Goal: Task Accomplishment & Management: Complete application form

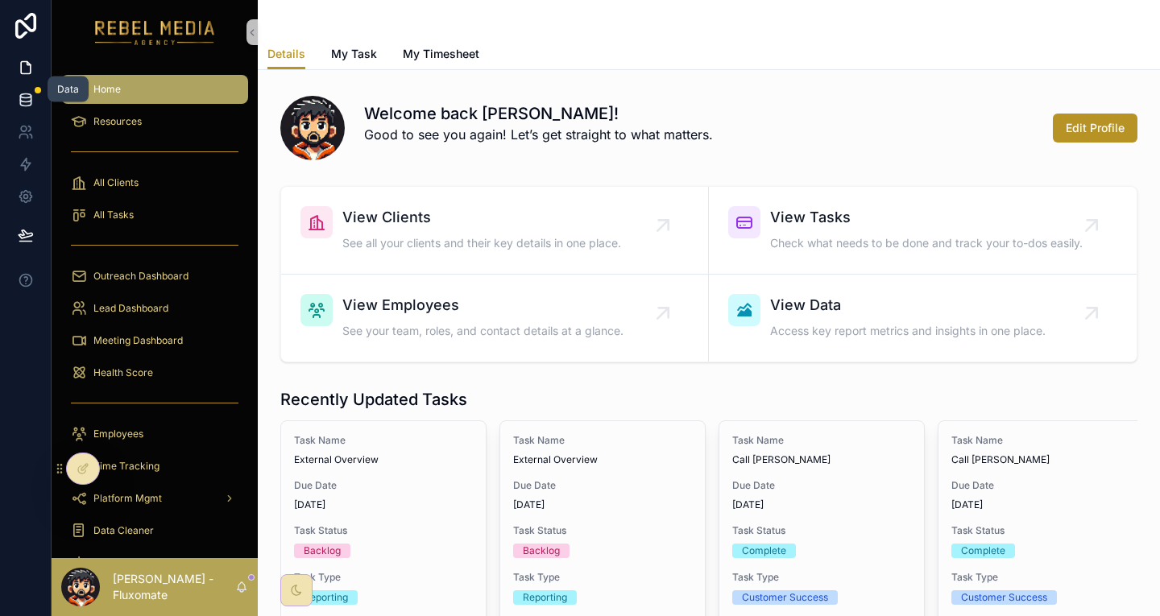
click at [16, 97] on link at bounding box center [25, 100] width 51 height 32
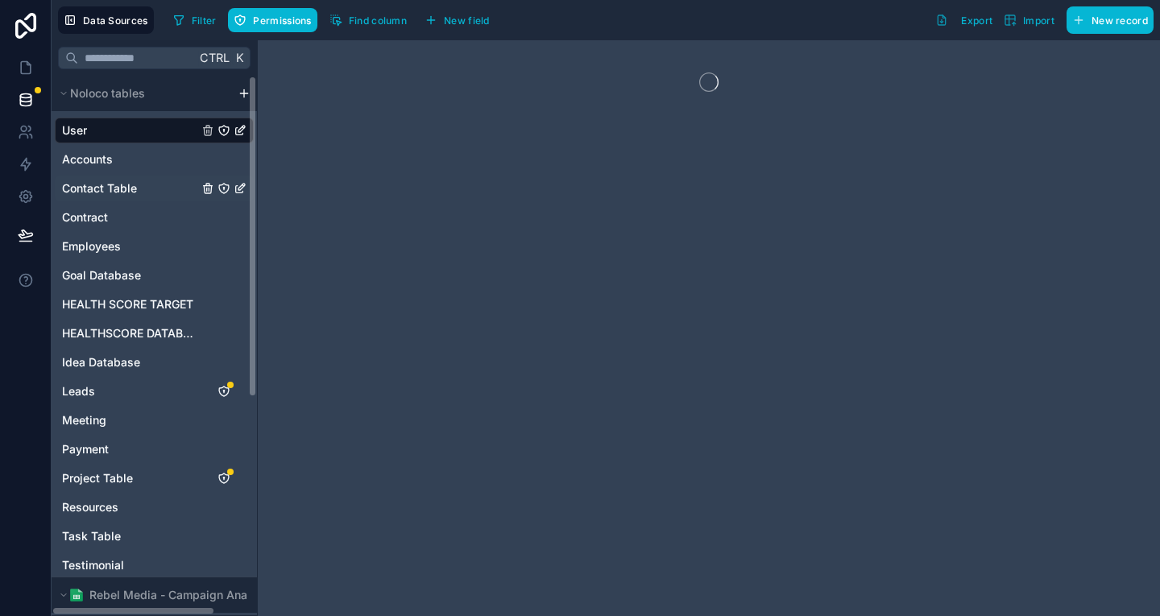
click at [118, 176] on div "Contact Table" at bounding box center [154, 189] width 199 height 26
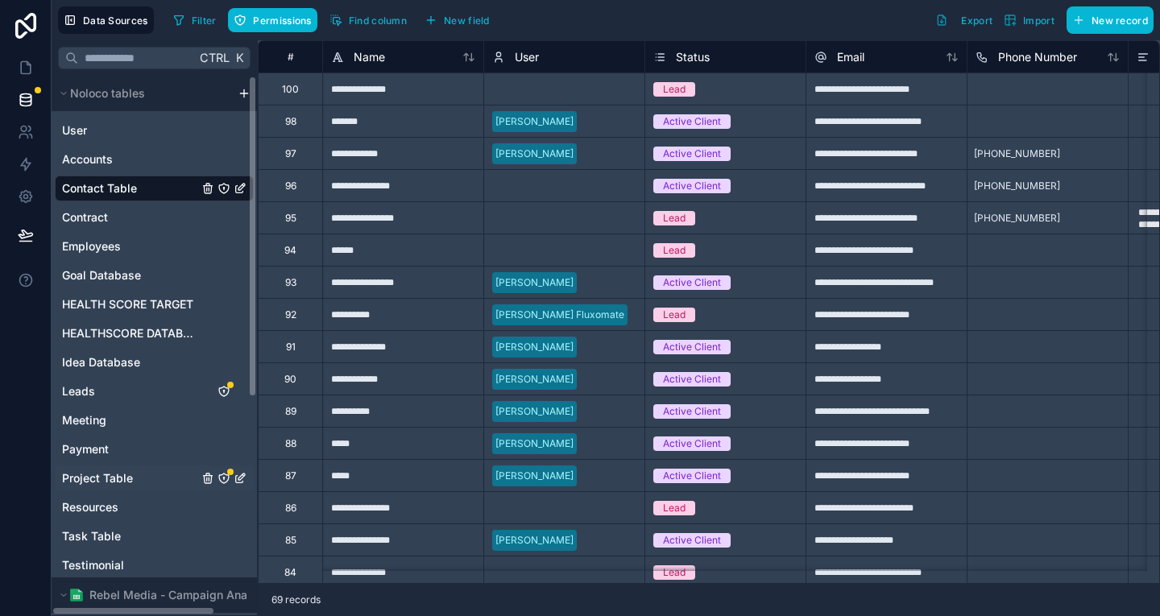
click at [106, 471] on span "Project Table" at bounding box center [97, 479] width 71 height 16
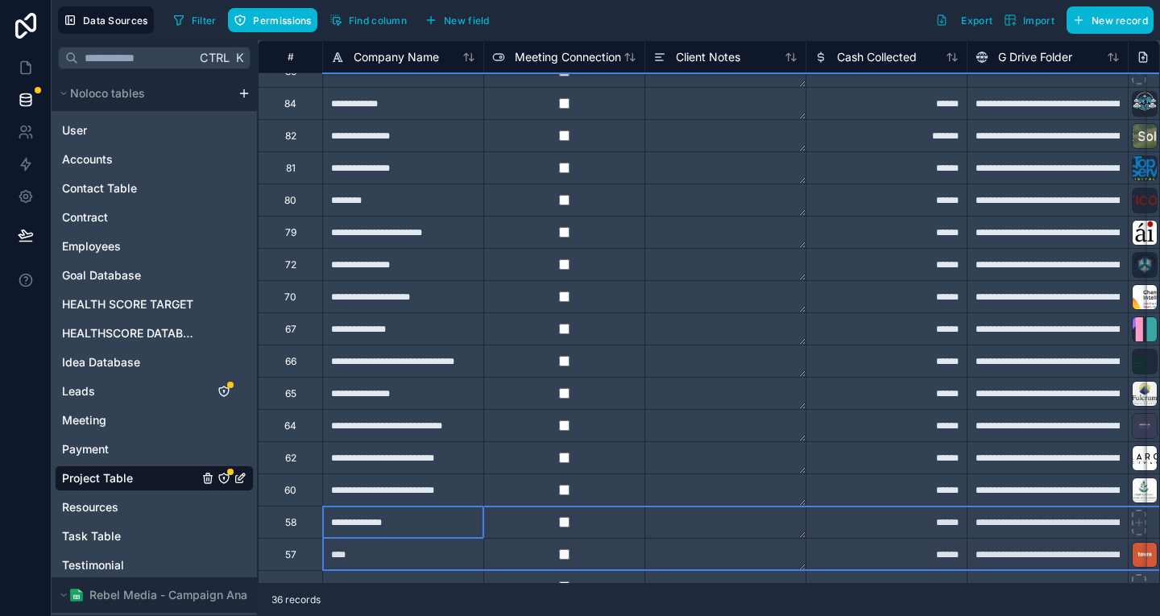
drag, startPoint x: 275, startPoint y: 567, endPoint x: 296, endPoint y: 567, distance: 20.9
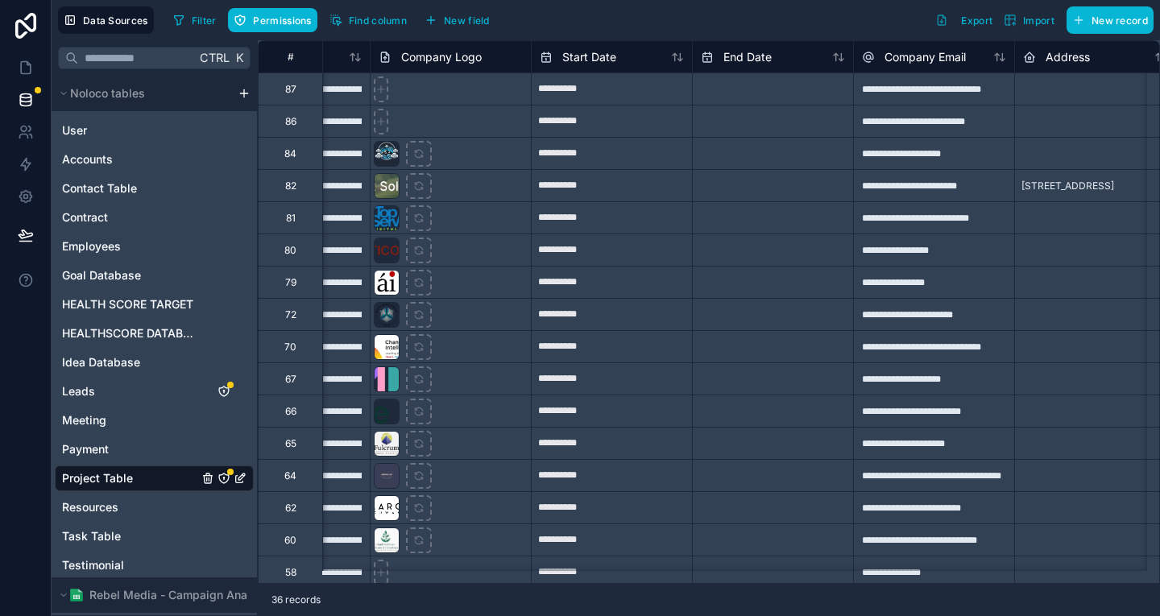
scroll to position [0, 798]
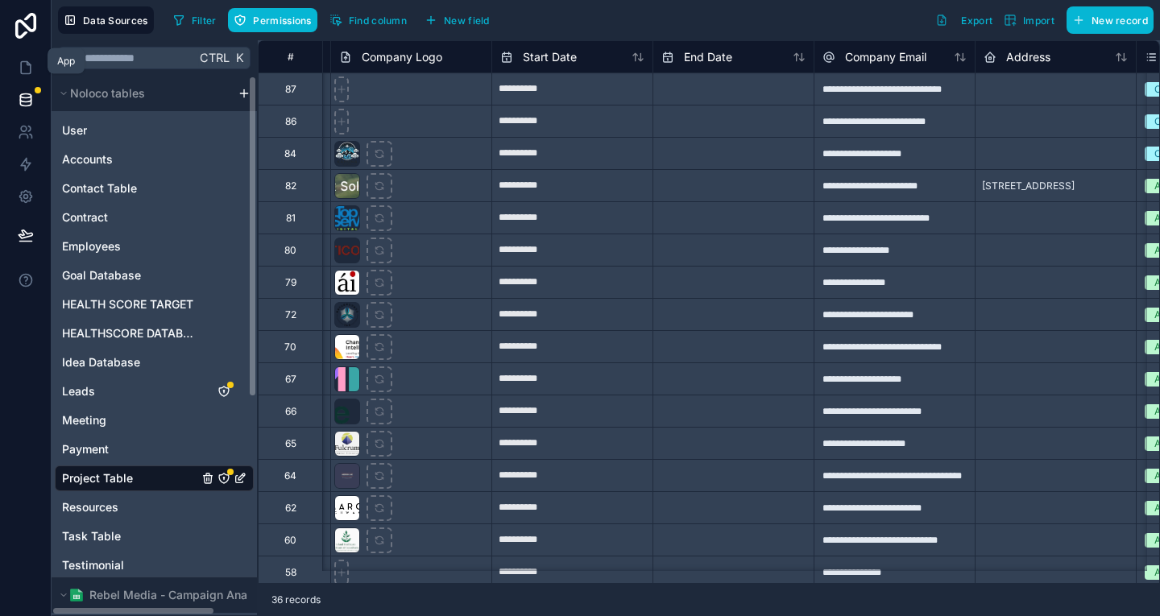
drag, startPoint x: 26, startPoint y: 64, endPoint x: 43, endPoint y: 210, distance: 147.6
click at [26, 64] on icon at bounding box center [26, 68] width 10 height 12
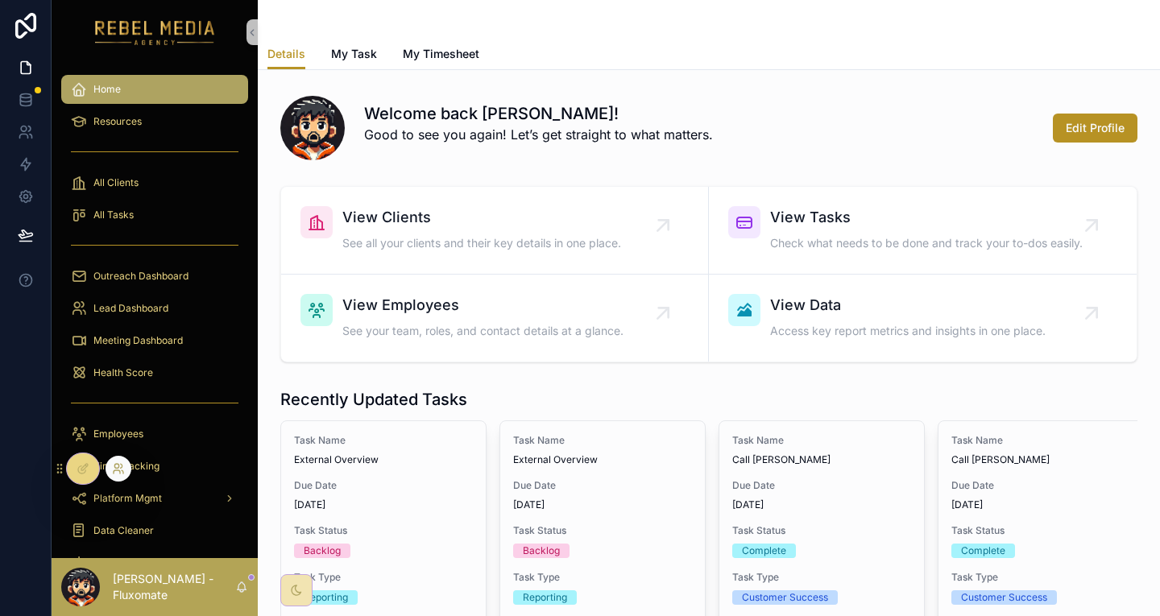
click at [114, 467] on icon at bounding box center [118, 468] width 13 height 13
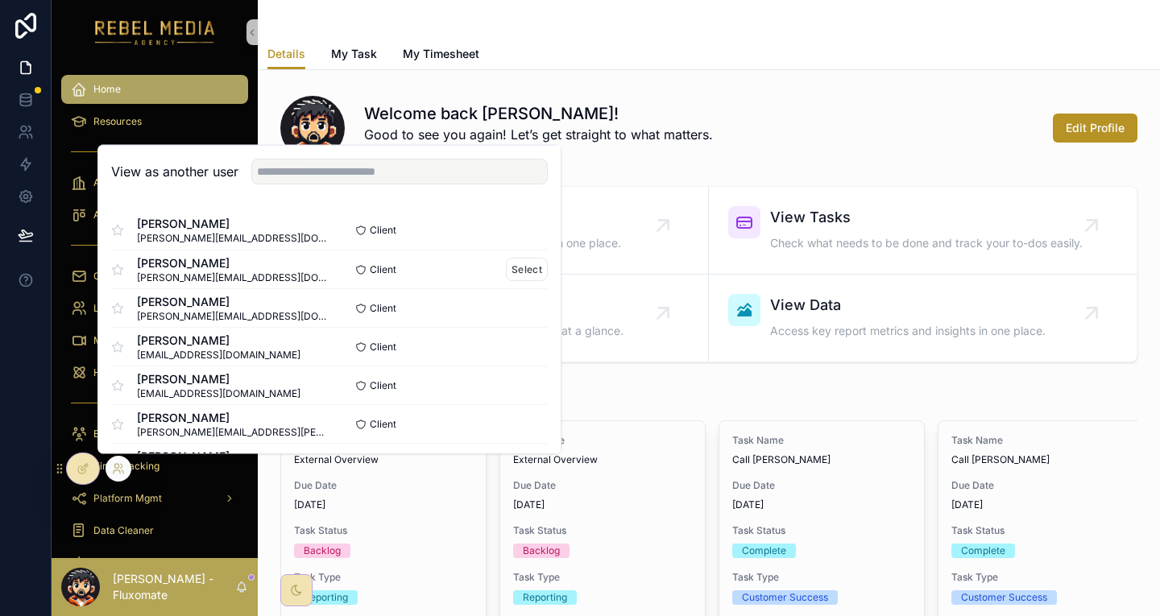
click at [440, 281] on div "Client Select" at bounding box center [439, 269] width 218 height 23
click at [506, 281] on button "Select" at bounding box center [527, 269] width 42 height 23
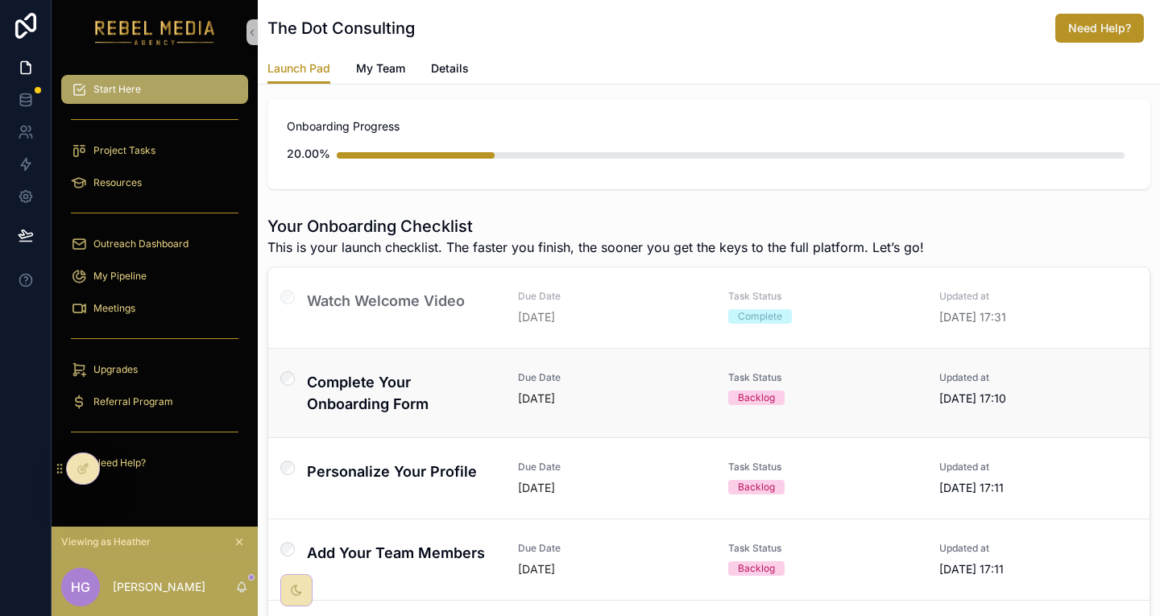
scroll to position [81, 0]
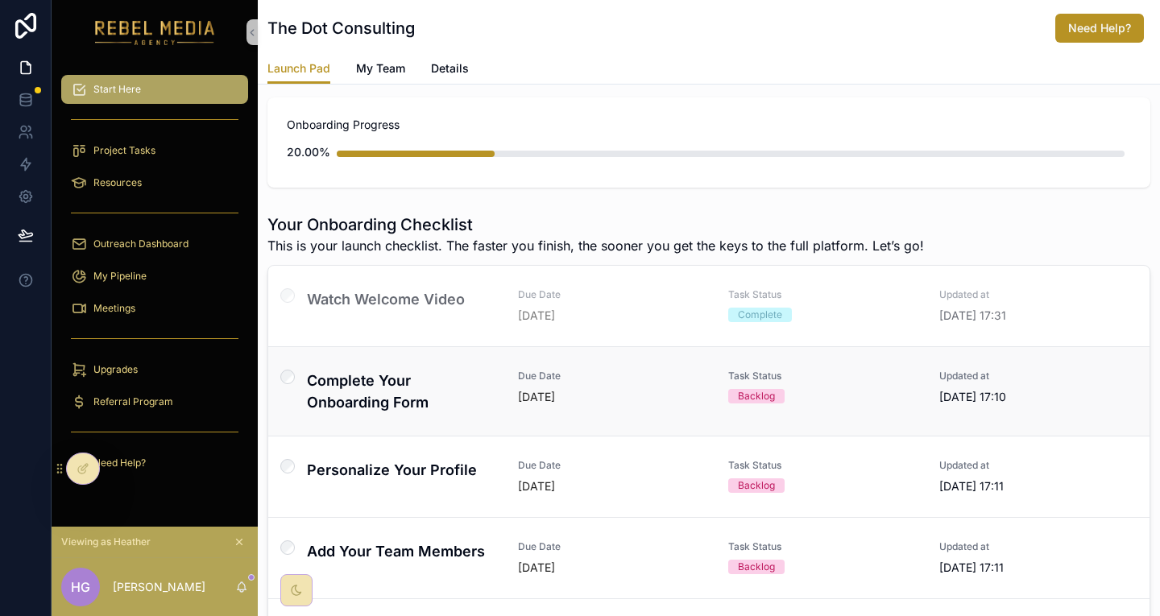
click at [425, 370] on h4 "Complete Your Onboarding Form" at bounding box center [403, 392] width 192 height 44
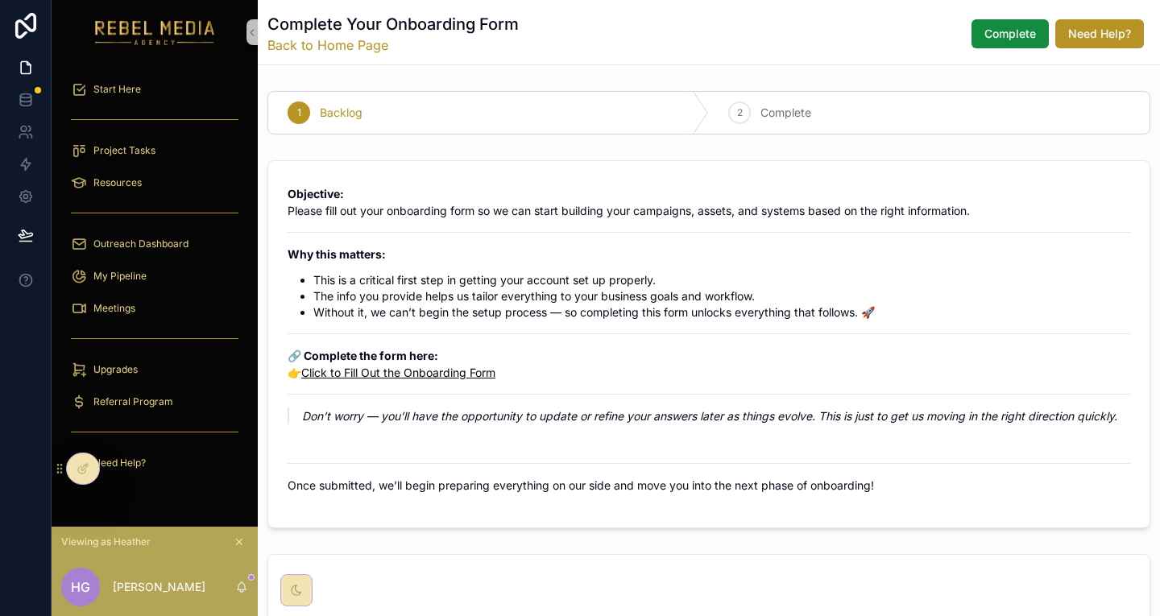
click at [420, 366] on link "Click to Fill Out the Onboarding Form" at bounding box center [398, 373] width 194 height 14
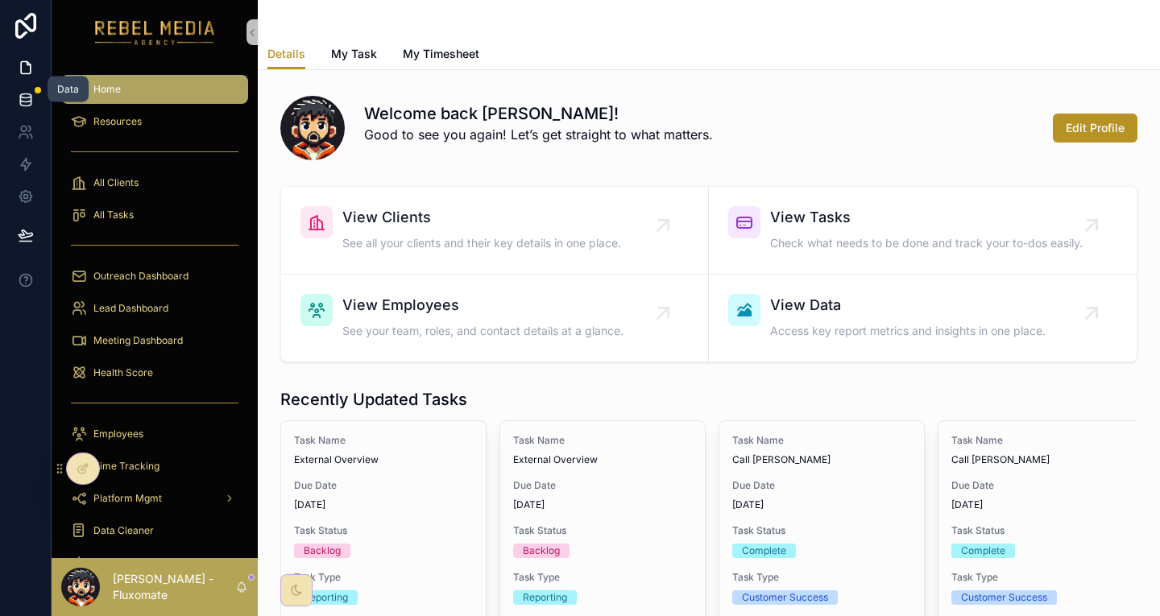
click at [24, 92] on icon at bounding box center [26, 100] width 16 height 16
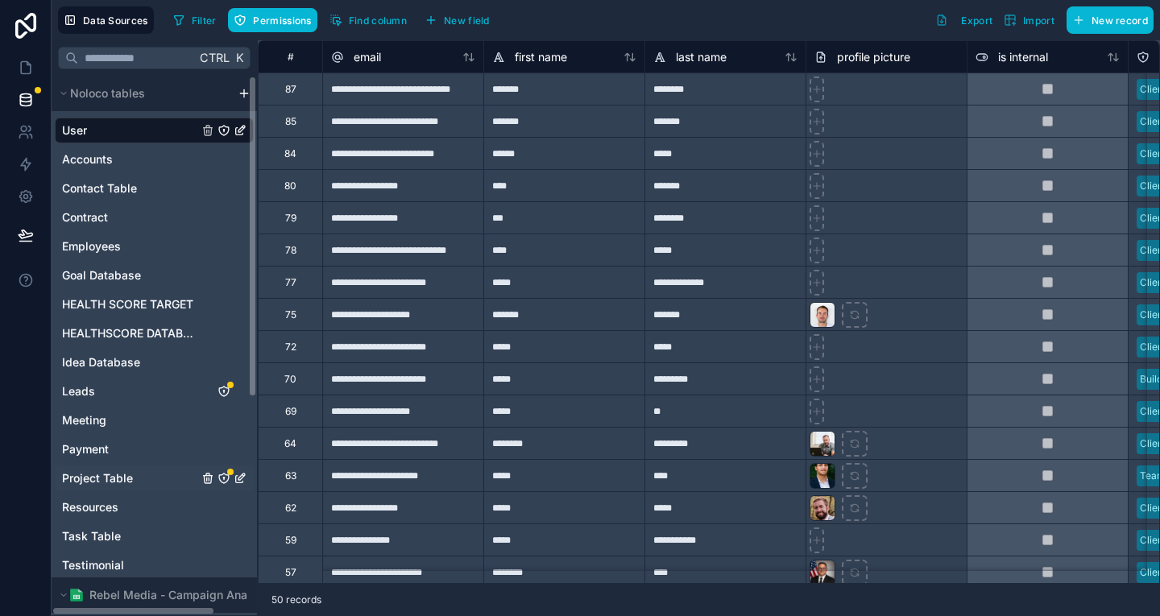
click at [99, 471] on span "Project Table" at bounding box center [97, 479] width 71 height 16
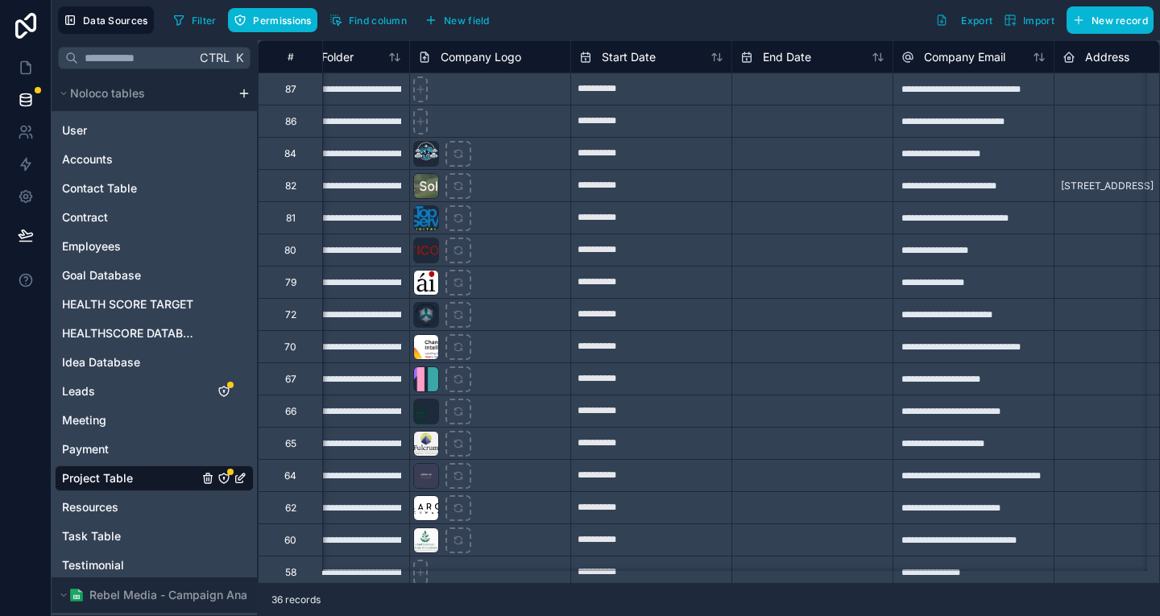
scroll to position [0, 771]
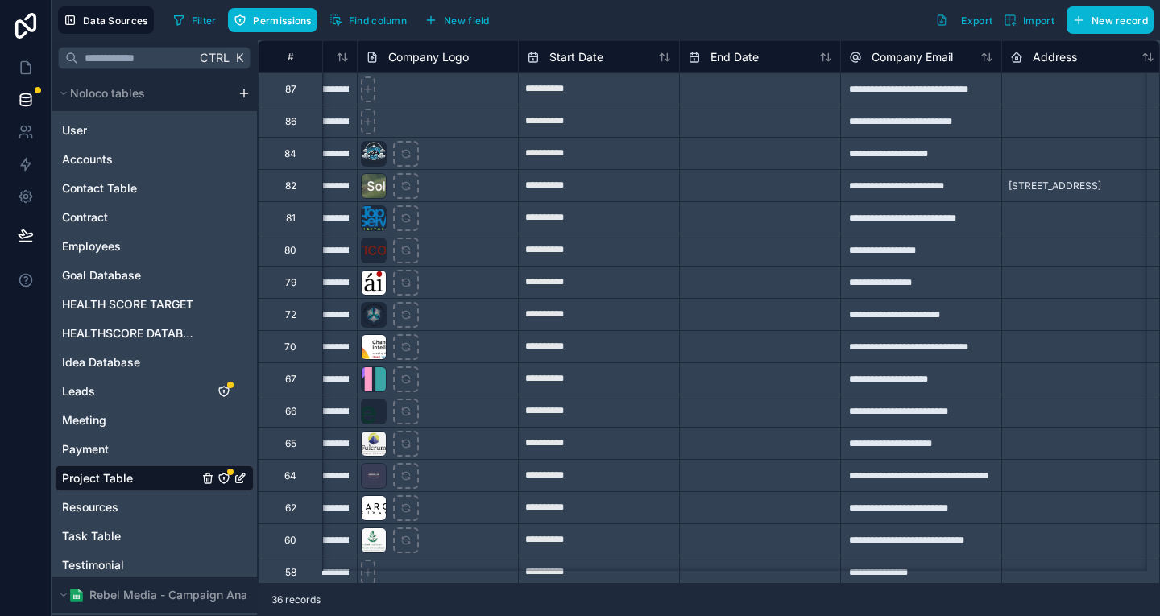
click at [886, 130] on div "**********" at bounding box center [920, 121] width 161 height 32
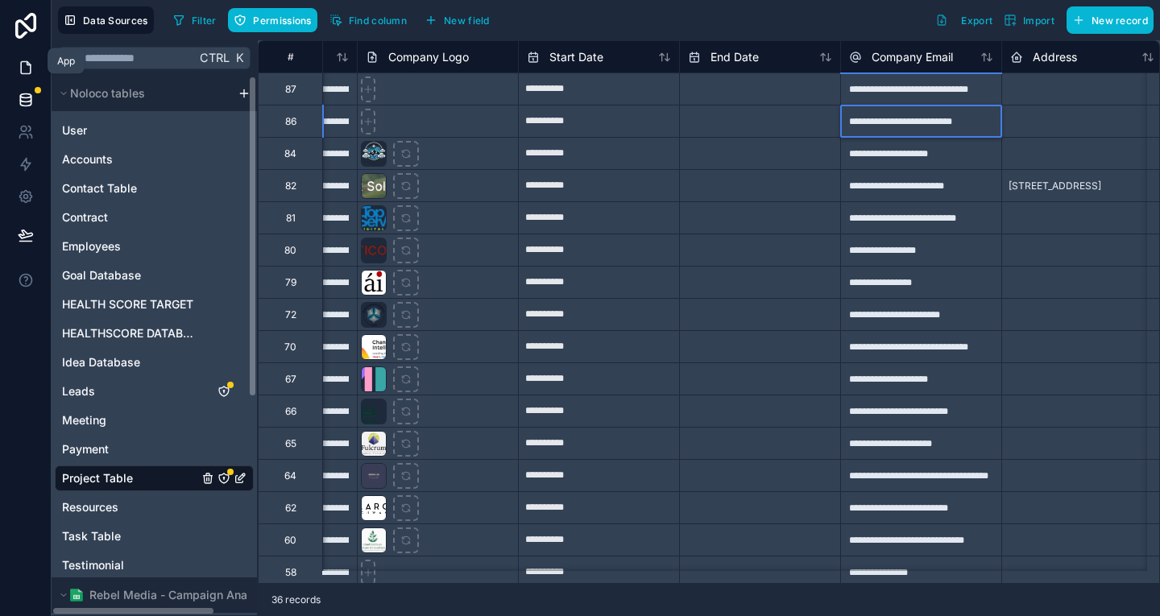
click at [31, 60] on link at bounding box center [25, 68] width 51 height 32
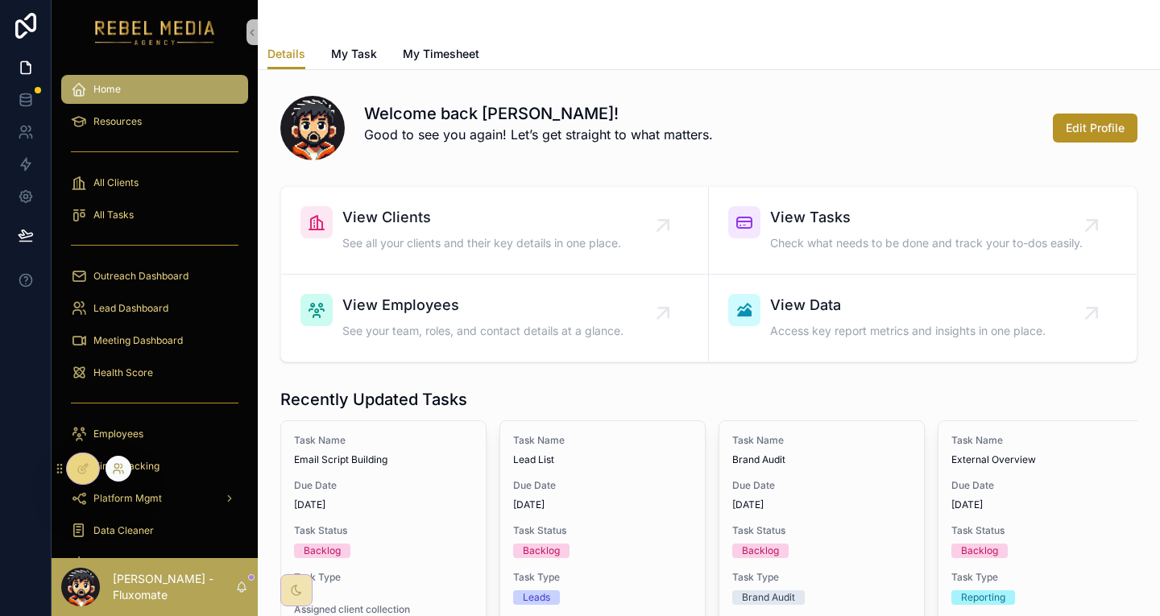
click at [112, 462] on icon at bounding box center [118, 468] width 13 height 13
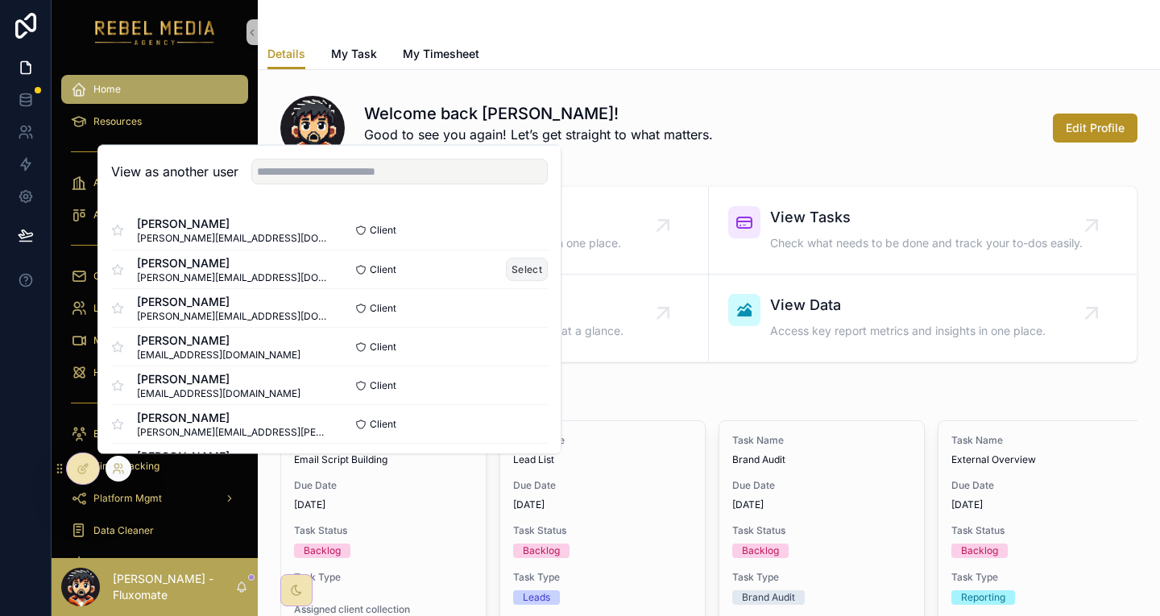
click at [506, 281] on button "Select" at bounding box center [527, 269] width 42 height 23
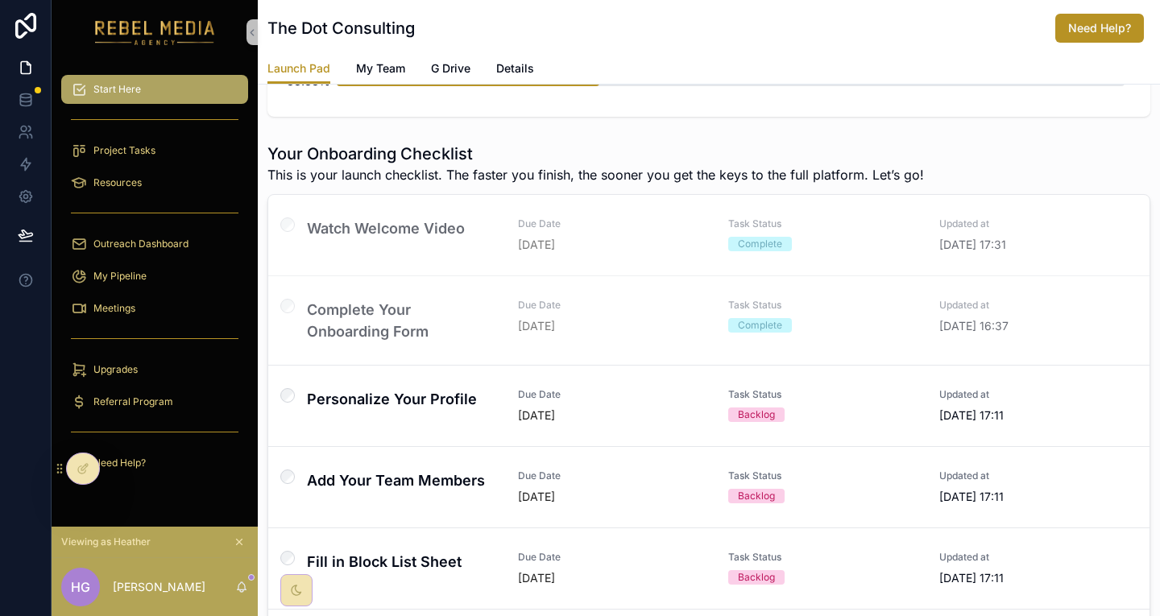
scroll to position [161, 0]
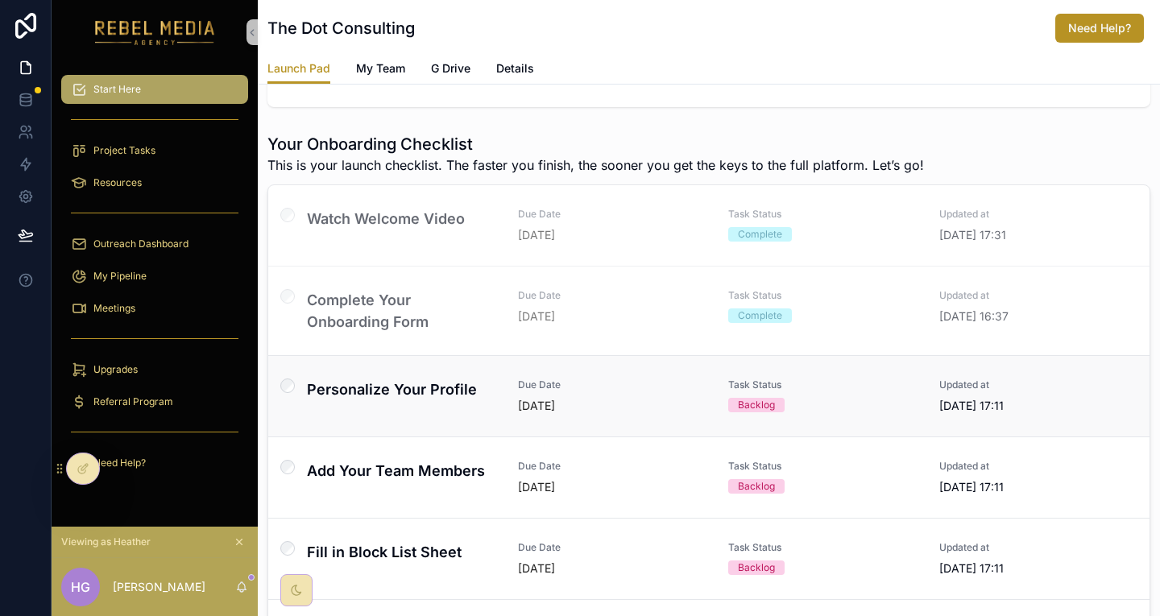
click at [367, 379] on h4 "Personalize Your Profile" at bounding box center [403, 390] width 192 height 22
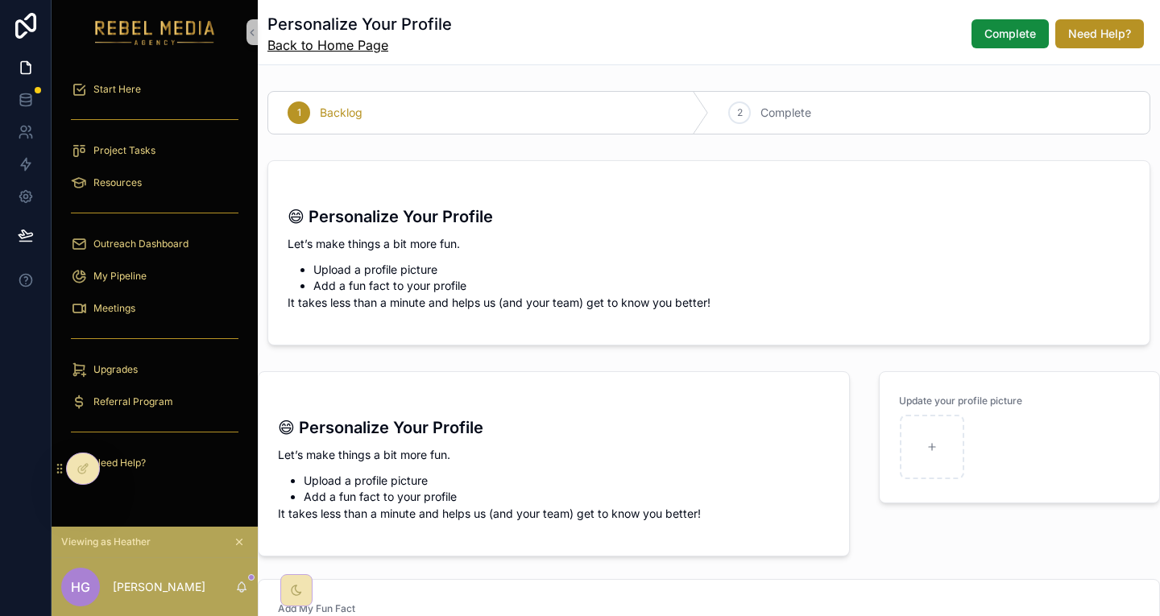
click at [309, 44] on link "Back to Home Page" at bounding box center [360, 44] width 185 height 19
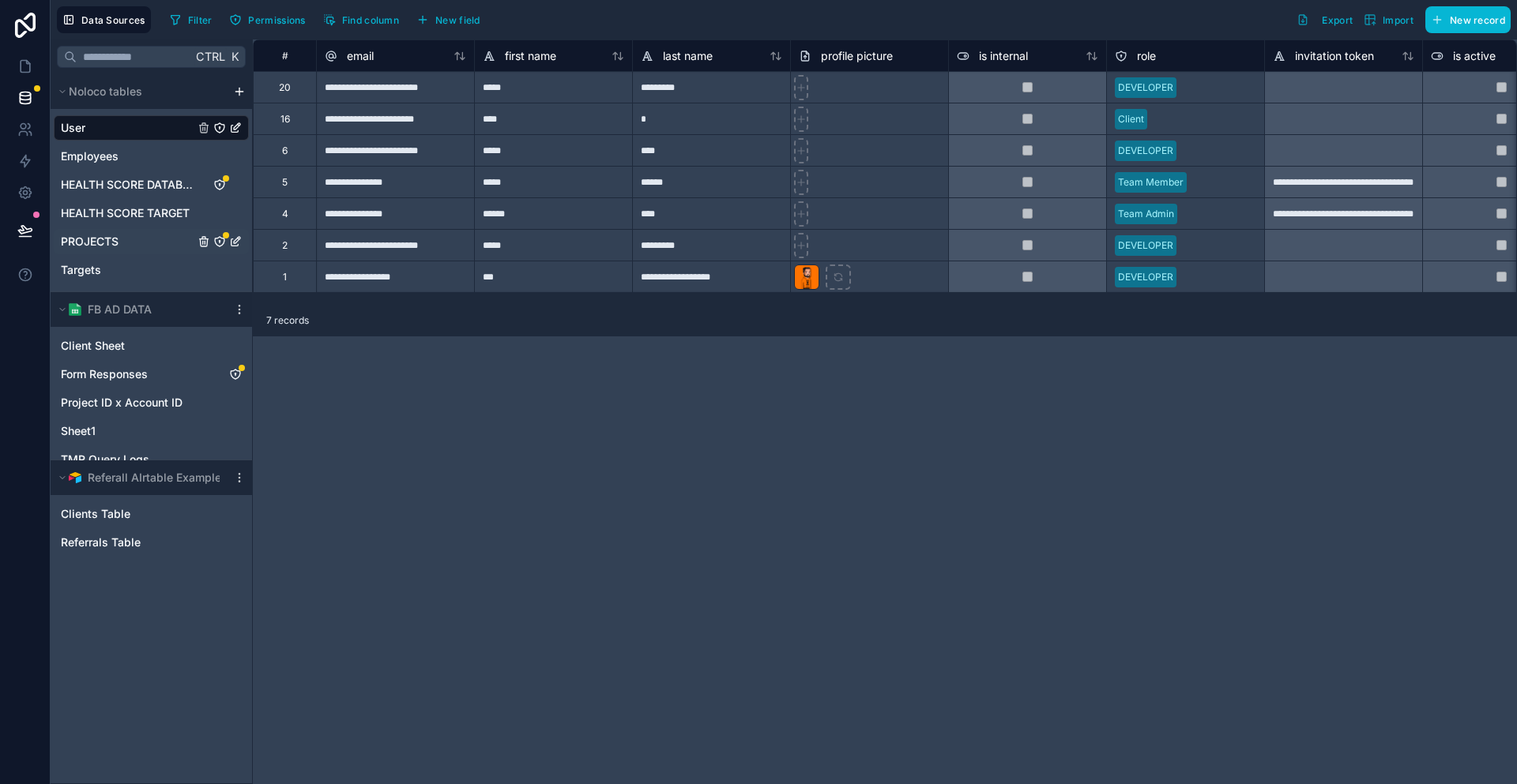
click at [135, 229] on div "PROJECTS" at bounding box center [151, 242] width 195 height 25
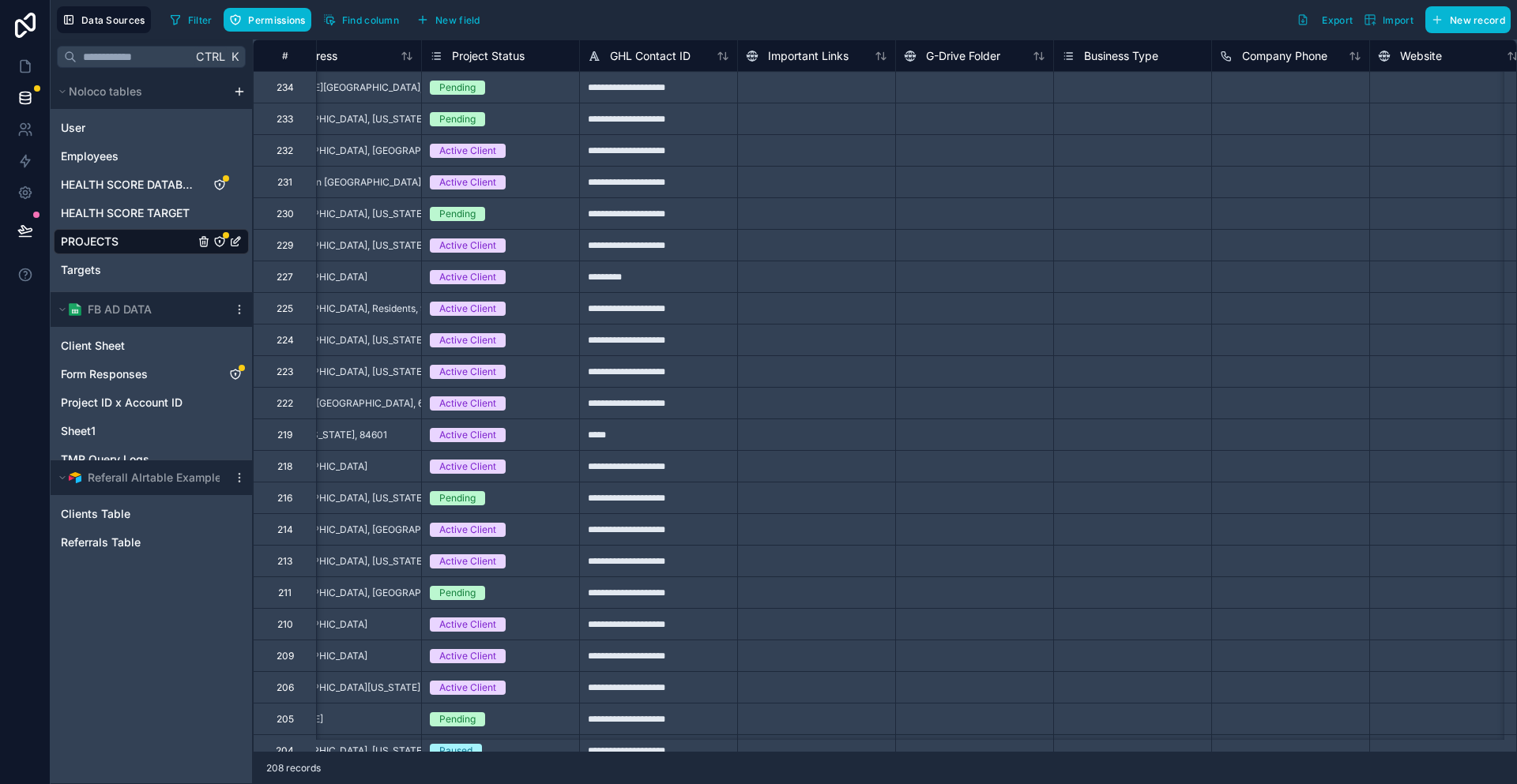
scroll to position [0, 861]
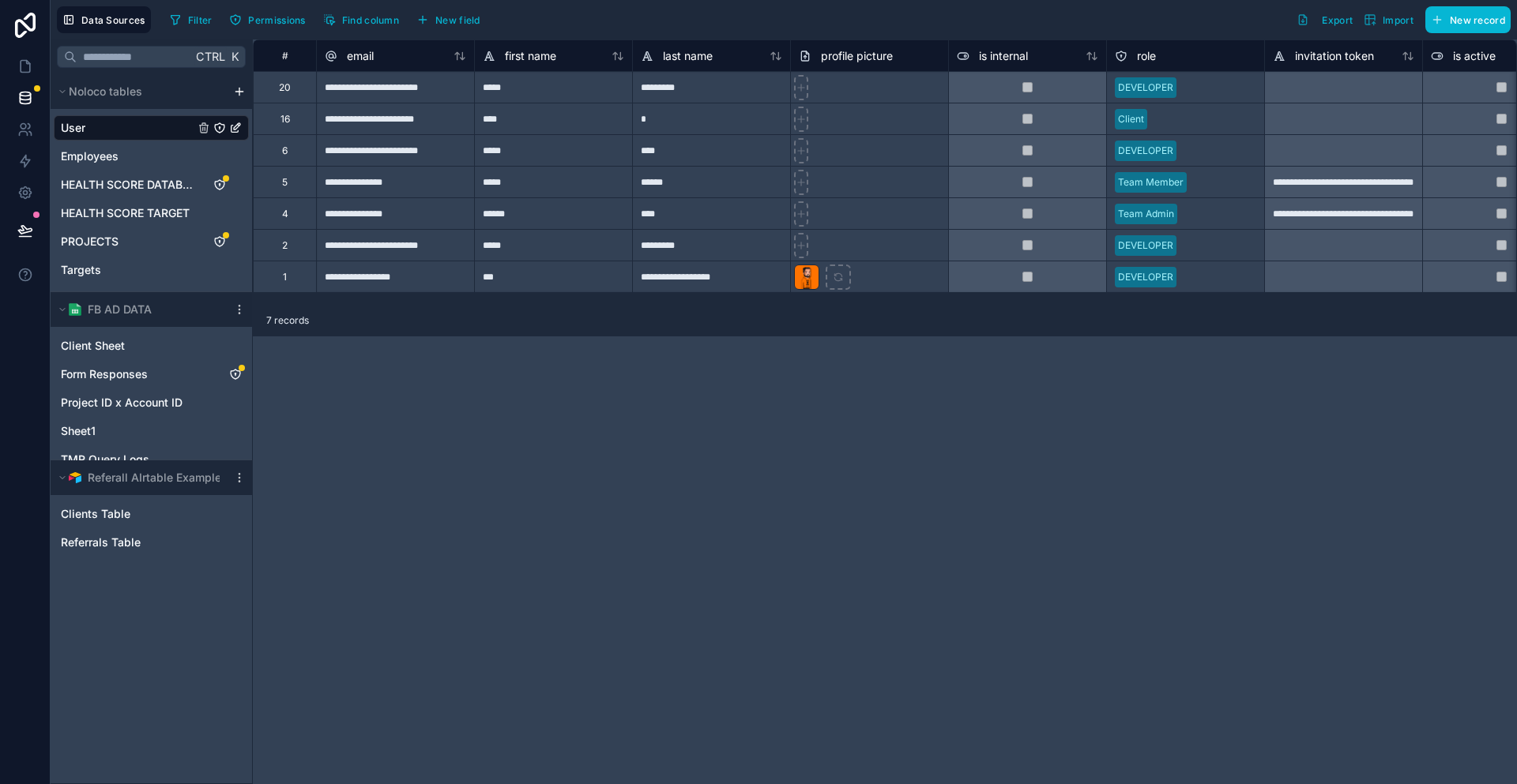
click at [97, 175] on div "User Employees HEALTH SCORE DATABASE HEALTH SCORE TARGET PROJECTS Targets Task …" at bounding box center [151, 210] width 195 height 202
click at [122, 172] on div "HEALTH SCORE DATABASE" at bounding box center [151, 185] width 195 height 25
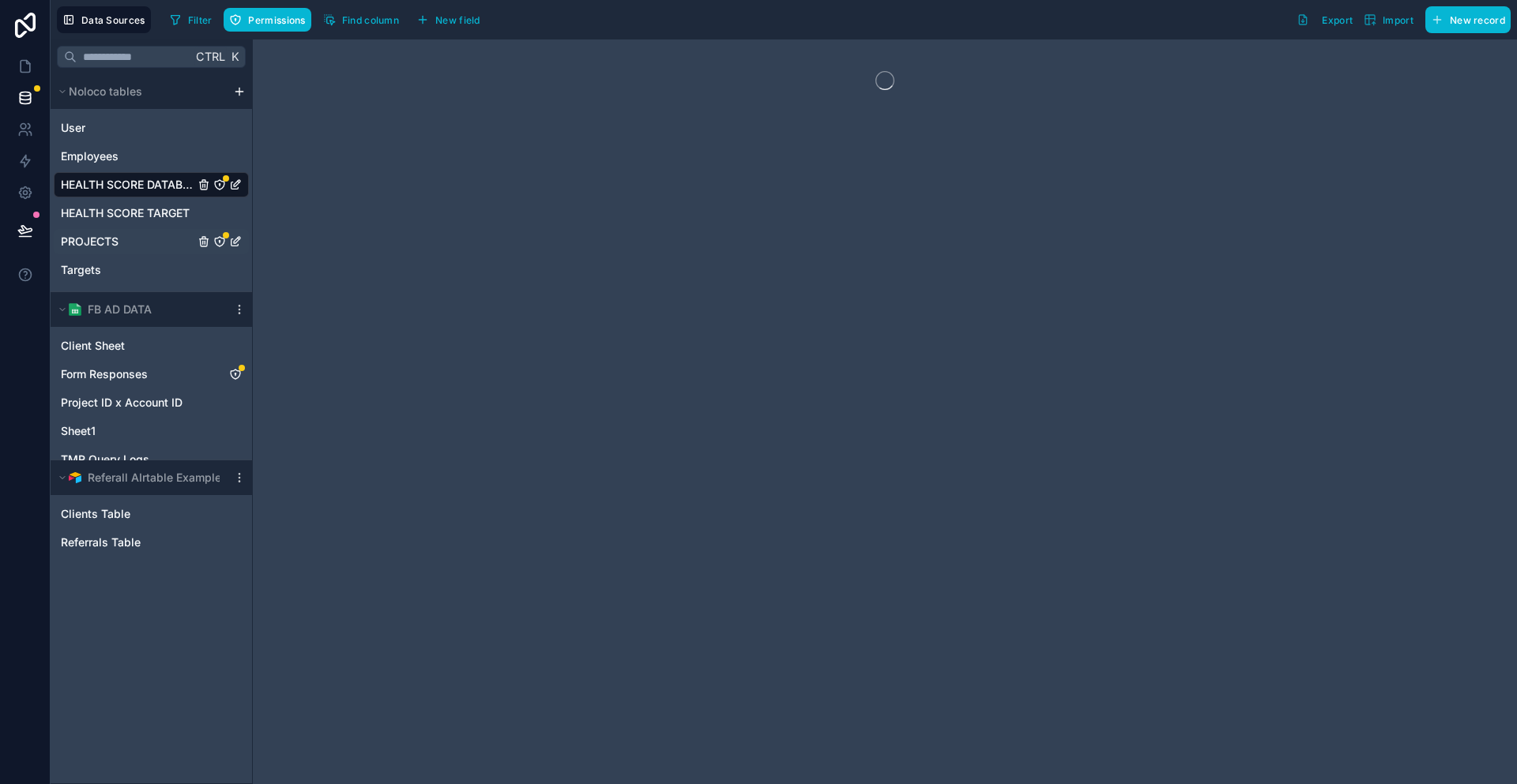
click at [113, 229] on div "PROJECTS" at bounding box center [151, 242] width 195 height 25
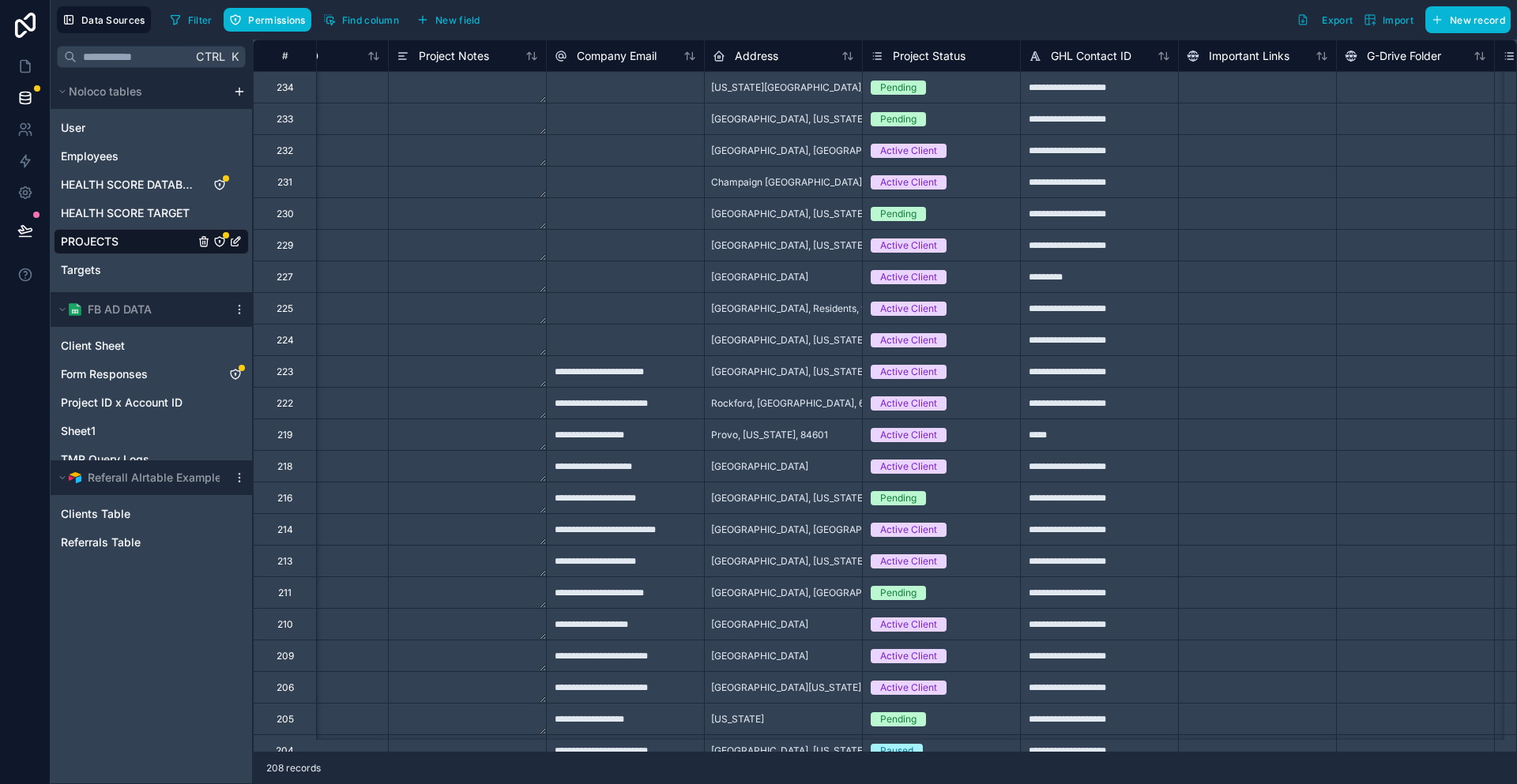
scroll to position [0, 949]
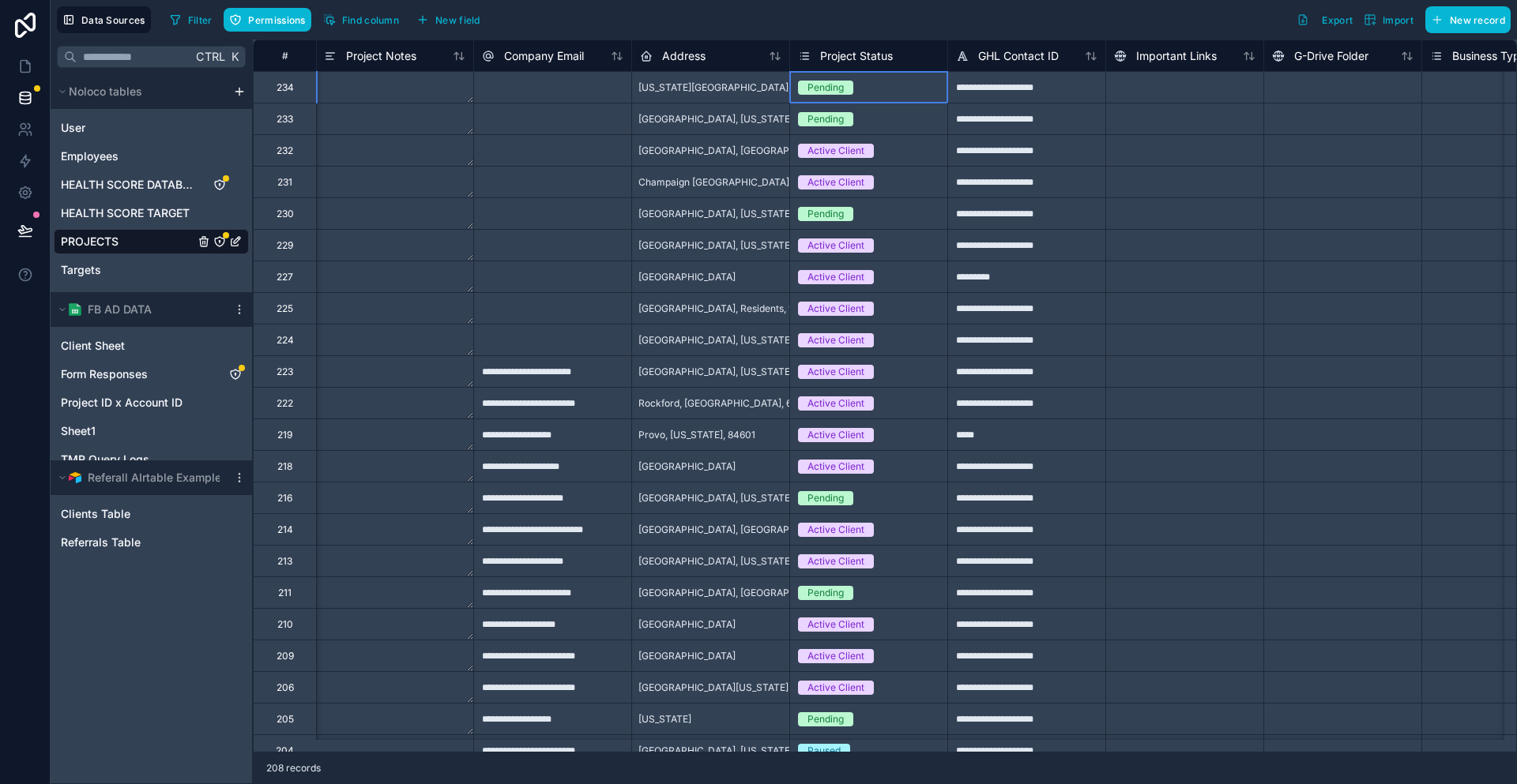
click at [836, 79] on div "Pending" at bounding box center [869, 88] width 157 height 18
